Goal: Task Accomplishment & Management: Use online tool/utility

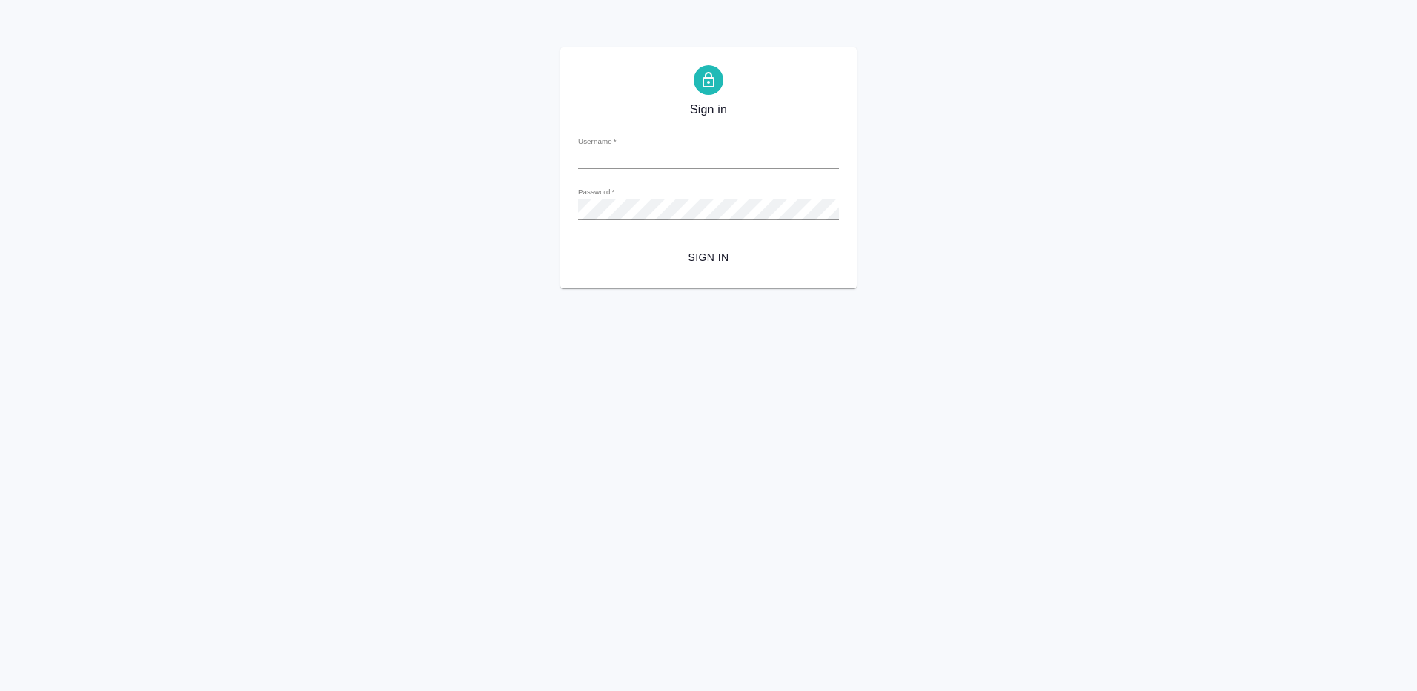
type input "[EMAIL_ADDRESS][DOMAIN_NAME]"
click at [699, 249] on span "Sign in" at bounding box center [708, 257] width 237 height 19
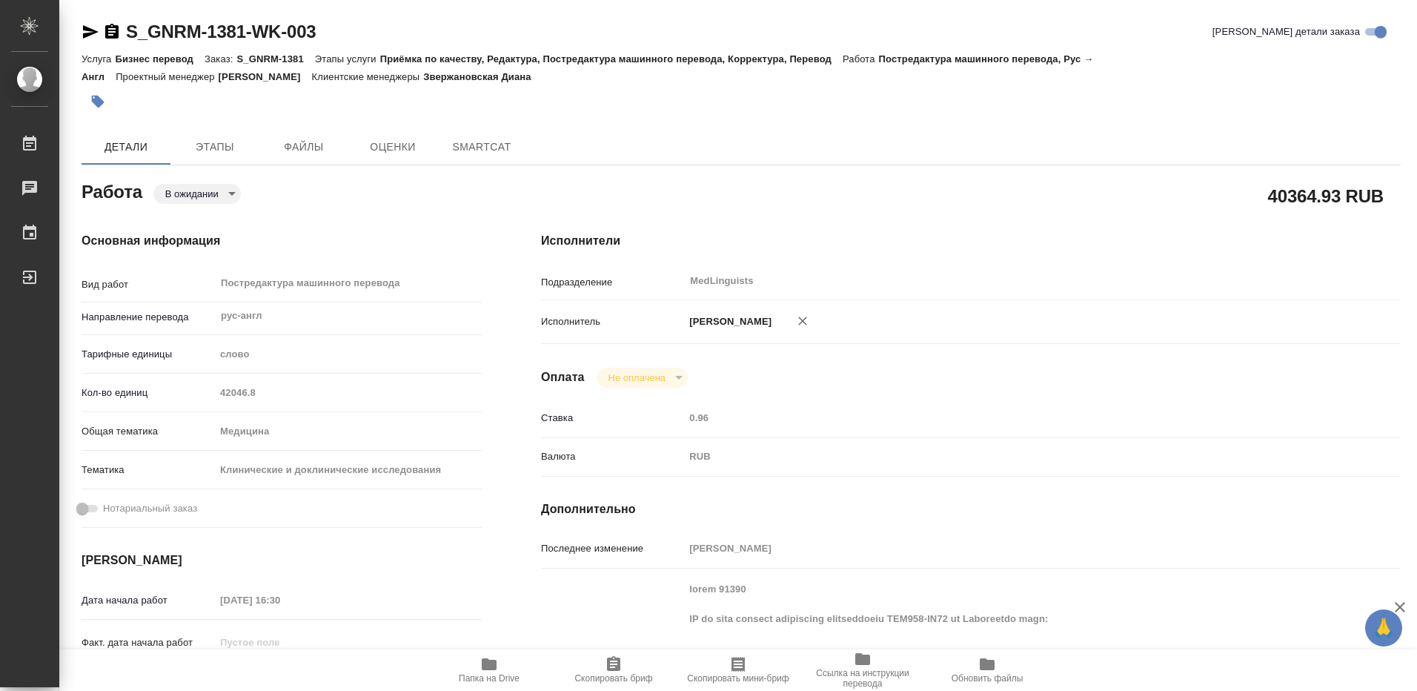
type textarea "x"
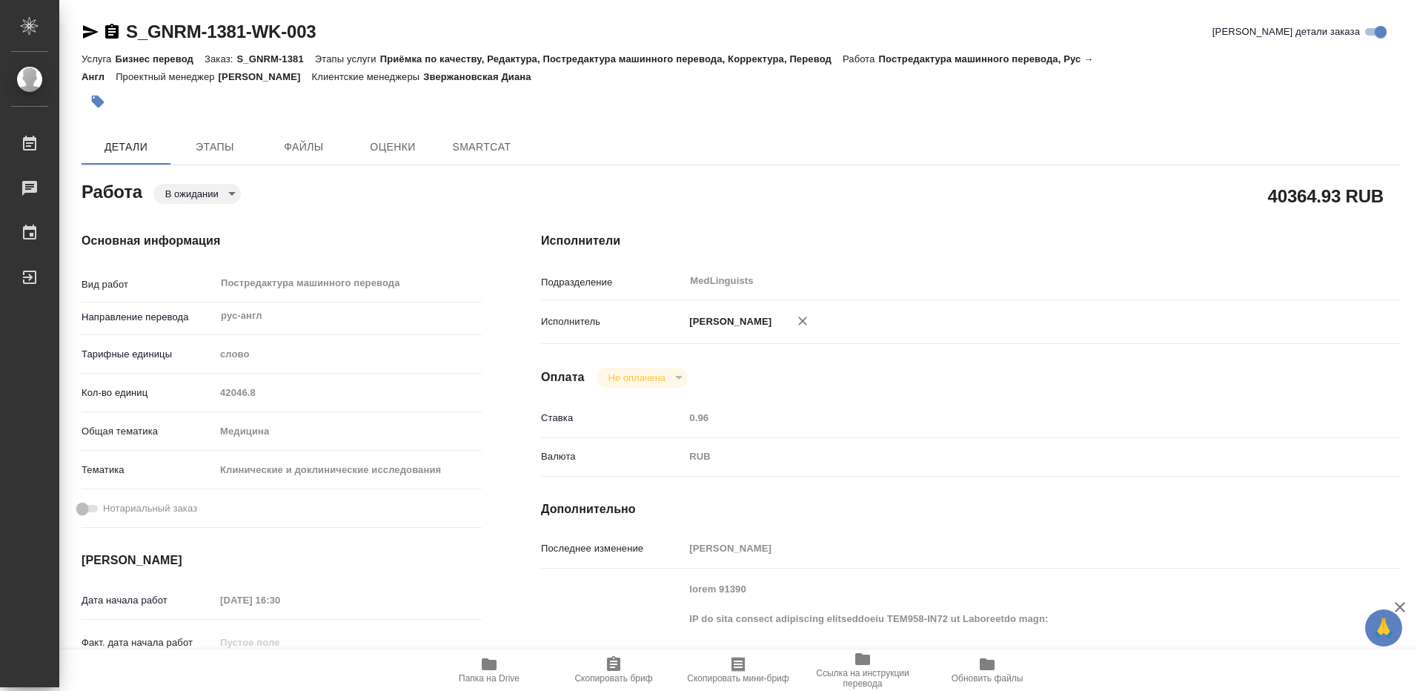
type textarea "x"
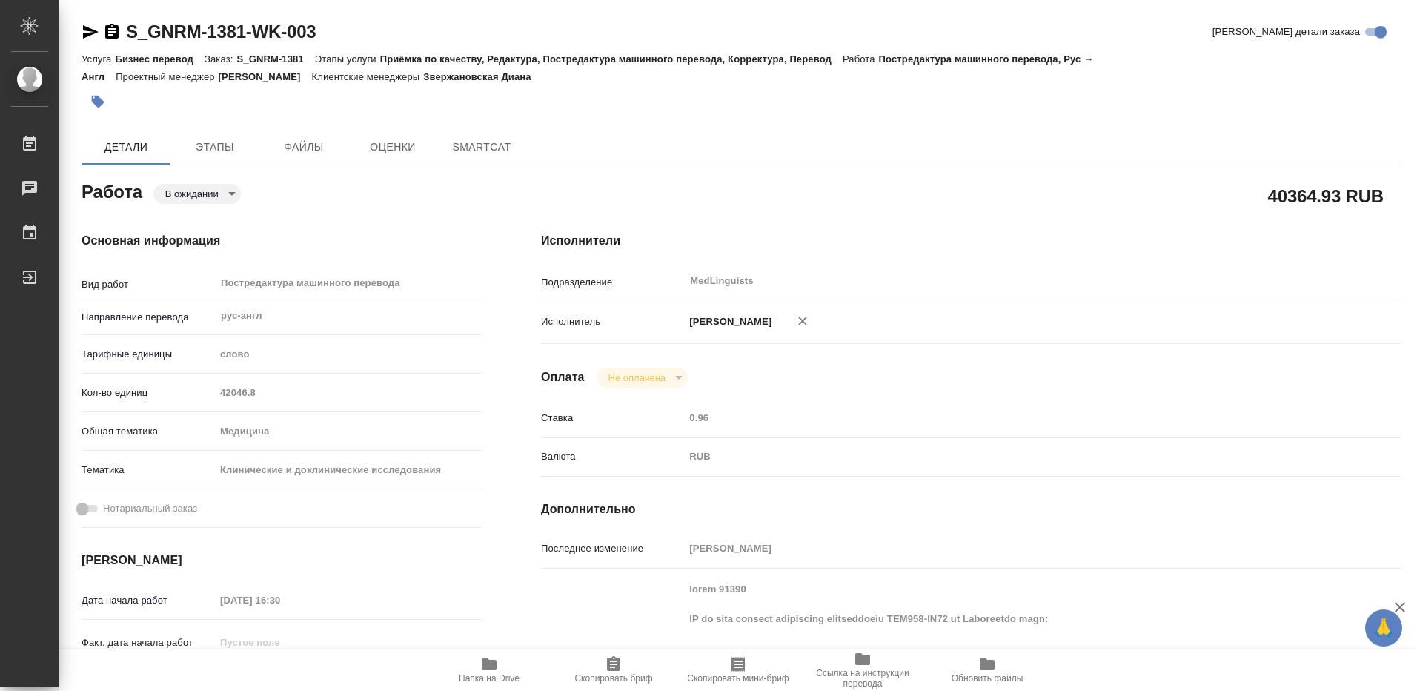
type textarea "x"
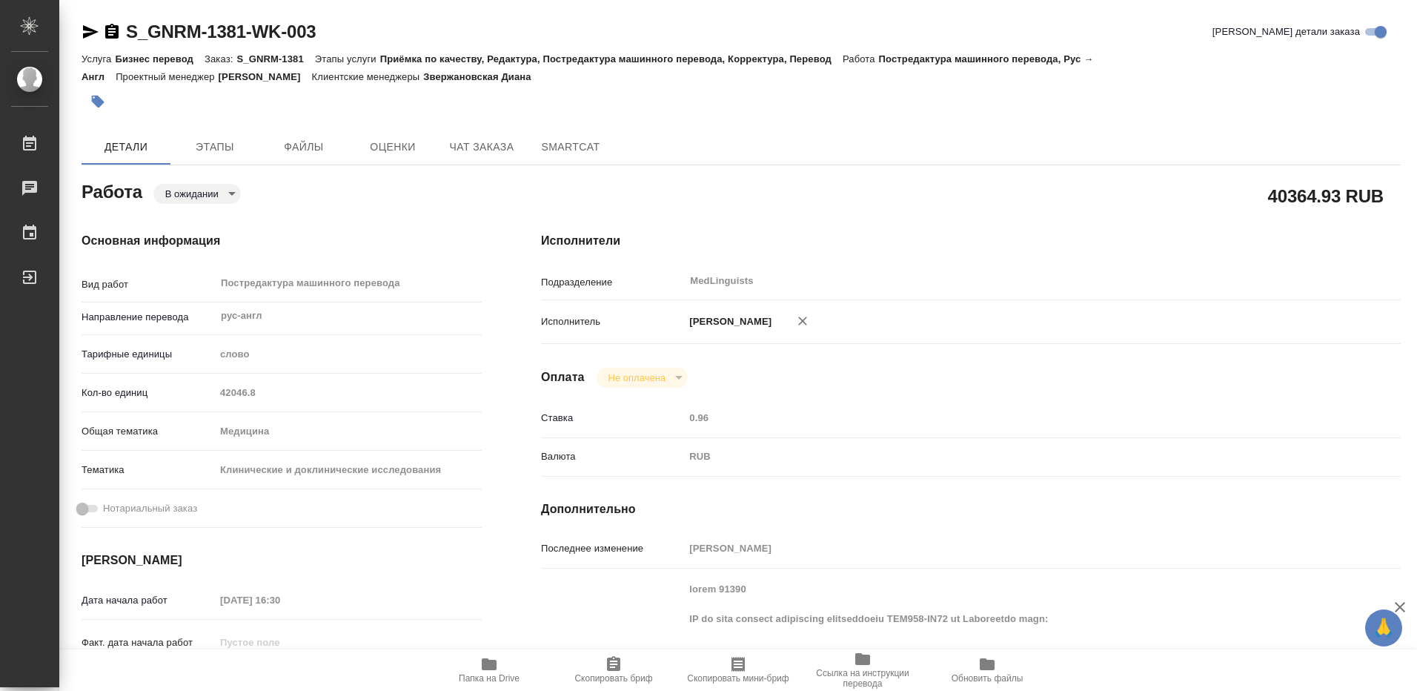
type textarea "x"
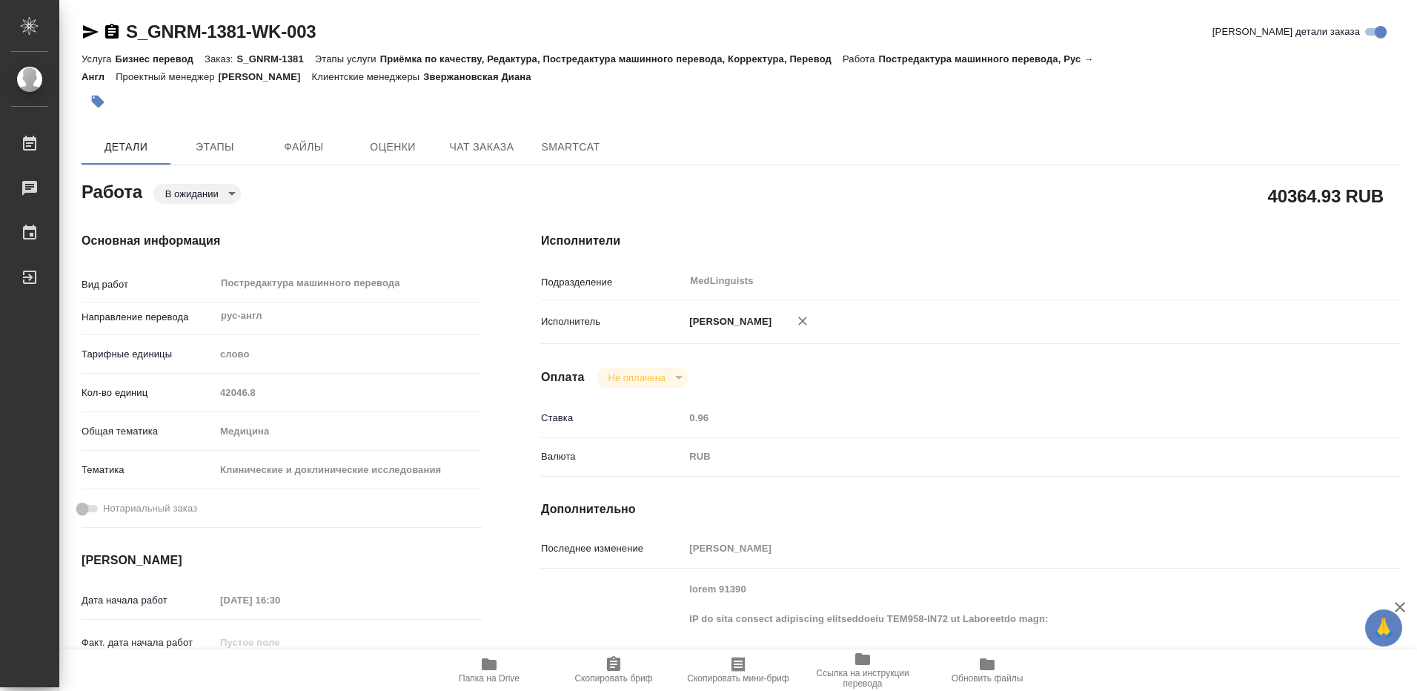
type textarea "x"
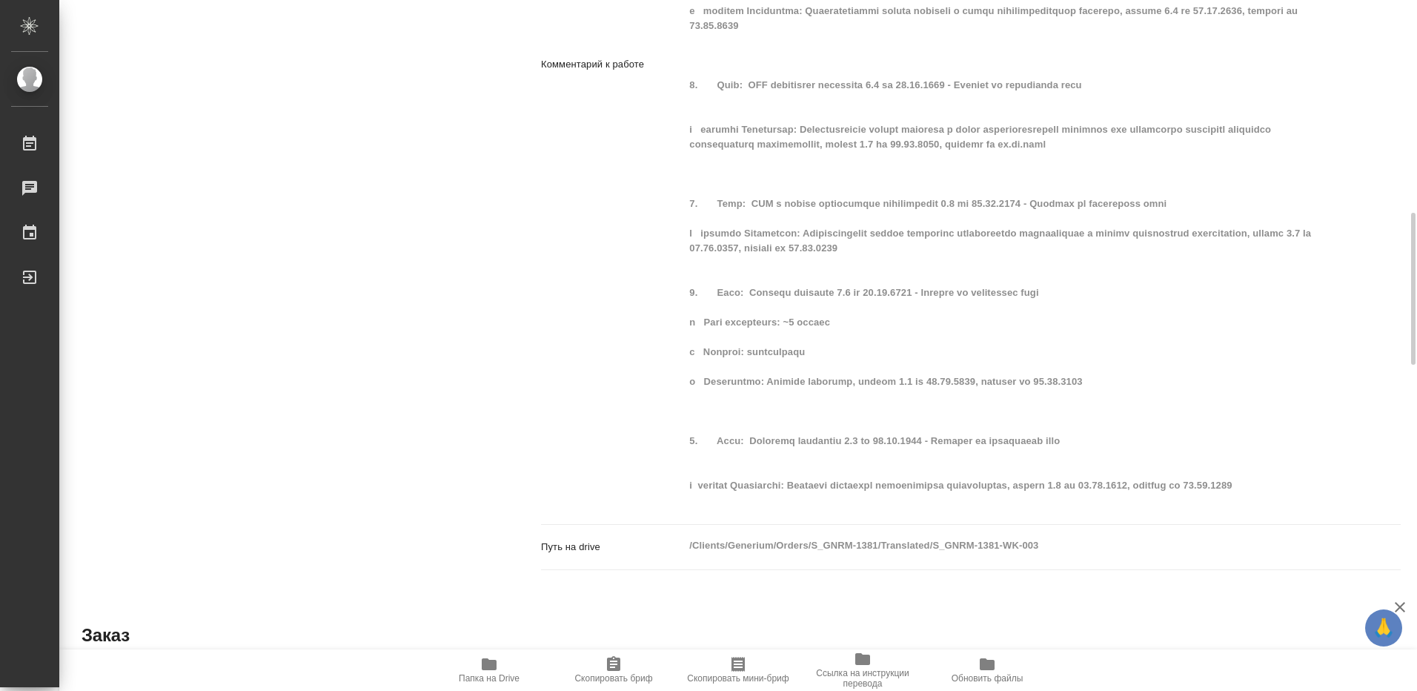
scroll to position [1112, 0]
